Goal: Navigation & Orientation: Find specific page/section

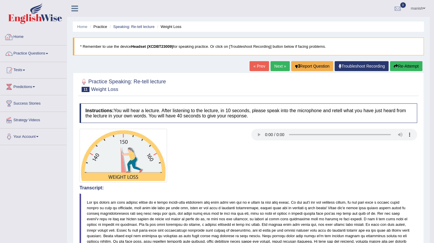
click at [21, 35] on link "Home" at bounding box center [33, 36] width 66 height 15
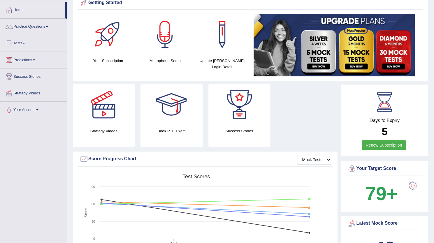
scroll to position [58, 0]
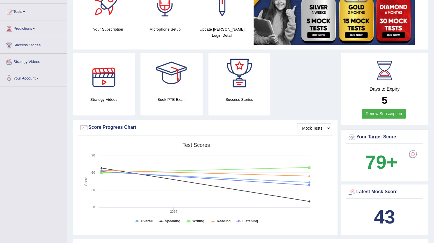
click at [99, 82] on div at bounding box center [103, 73] width 41 height 41
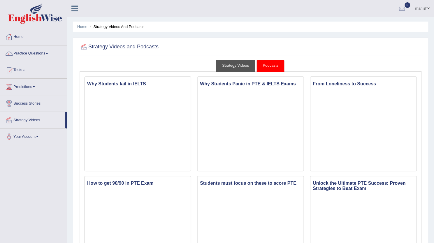
click at [241, 63] on link "Strategy Videos" at bounding box center [235, 66] width 39 height 12
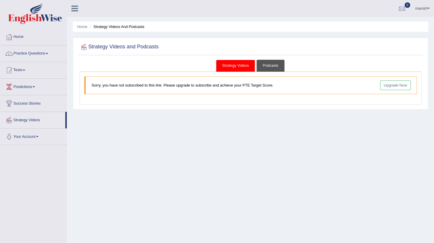
click at [273, 61] on link "Podcasts" at bounding box center [270, 66] width 28 height 12
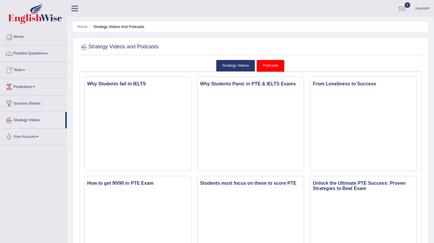
click at [18, 39] on link "Home" at bounding box center [33, 36] width 66 height 15
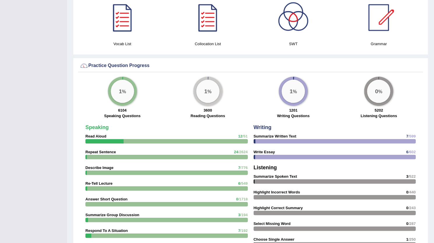
scroll to position [372, 0]
